Goal: Check status: Check status

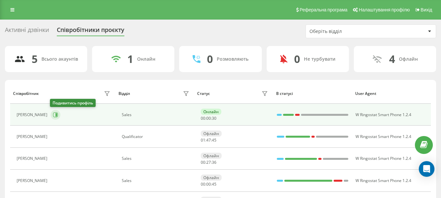
click at [54, 115] on icon at bounding box center [55, 114] width 5 height 5
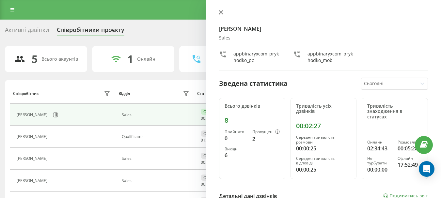
click at [221, 13] on icon at bounding box center [221, 12] width 4 height 4
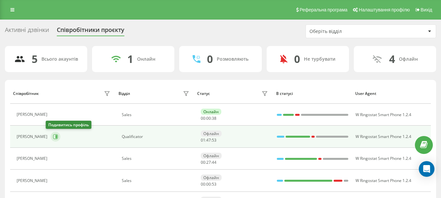
click at [53, 139] on icon at bounding box center [55, 136] width 5 height 5
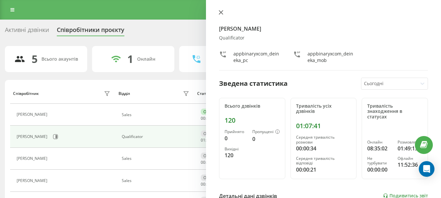
click at [219, 10] on icon at bounding box center [221, 12] width 5 height 5
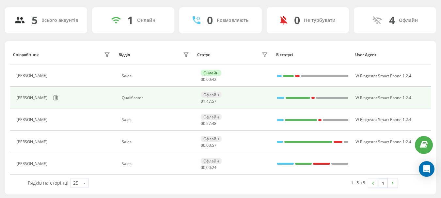
scroll to position [39, 0]
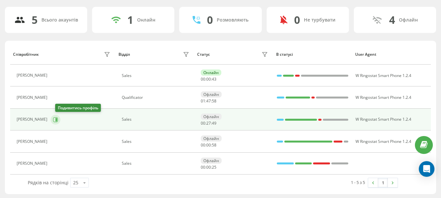
click at [57, 120] on icon at bounding box center [55, 119] width 5 height 5
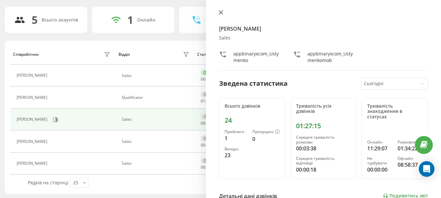
click at [221, 12] on icon at bounding box center [221, 12] width 4 height 4
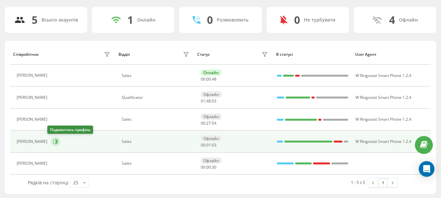
click at [55, 142] on icon at bounding box center [56, 141] width 2 height 3
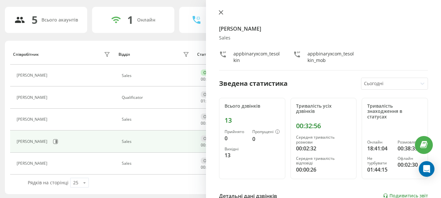
click at [223, 14] on icon at bounding box center [221, 12] width 4 height 4
